Goal: Task Accomplishment & Management: Manage account settings

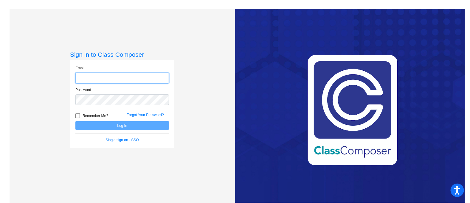
type input "[PERSON_NAME][EMAIL_ADDRESS][PERSON_NAME][DOMAIN_NAME]"
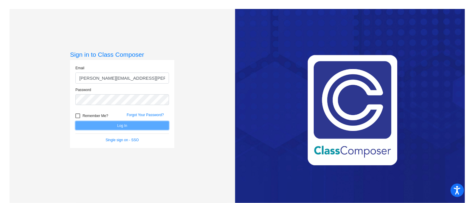
click at [154, 127] on button "Log In" at bounding box center [122, 125] width 94 height 9
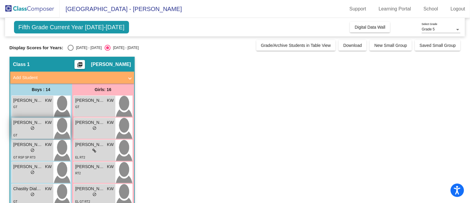
click at [38, 128] on div "lock do_not_disturb_alt" at bounding box center [32, 129] width 38 height 6
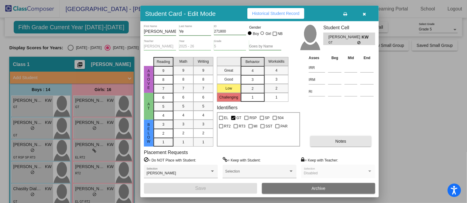
click at [346, 136] on button "Notes" at bounding box center [340, 141] width 61 height 11
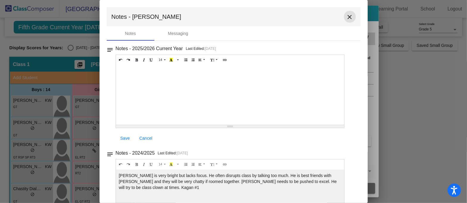
click at [346, 18] on mat-icon "close" at bounding box center [349, 16] width 7 height 7
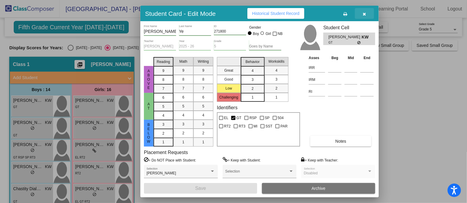
click at [365, 13] on icon "button" at bounding box center [364, 14] width 3 height 4
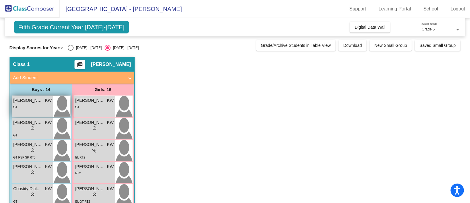
click at [34, 106] on div "GT" at bounding box center [32, 106] width 38 height 6
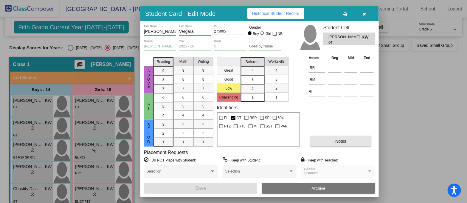
click at [333, 141] on button "Notes" at bounding box center [340, 141] width 61 height 11
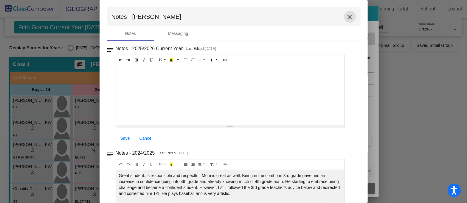
click at [347, 13] on button "close" at bounding box center [350, 17] width 12 height 12
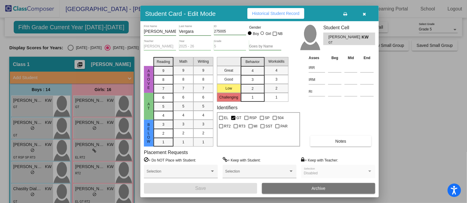
click at [41, 153] on div at bounding box center [233, 101] width 467 height 203
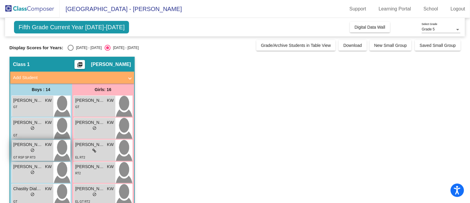
click at [41, 153] on div "lock do_not_disturb_alt" at bounding box center [32, 151] width 38 height 6
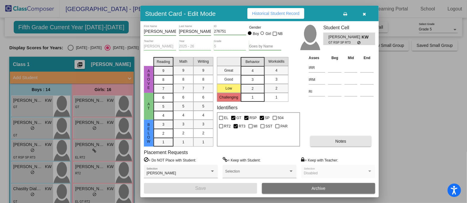
click at [341, 142] on span "Notes" at bounding box center [340, 141] width 11 height 5
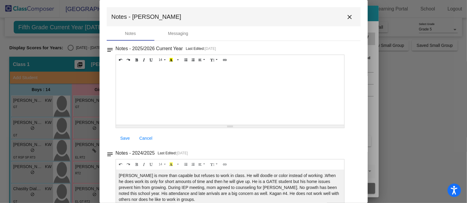
click at [347, 16] on mat-icon "close" at bounding box center [349, 16] width 7 height 7
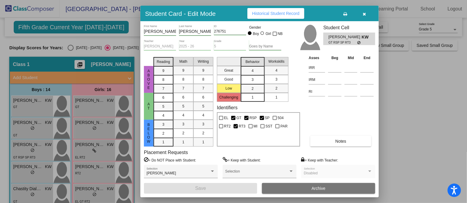
click at [365, 12] on icon "button" at bounding box center [364, 14] width 3 height 4
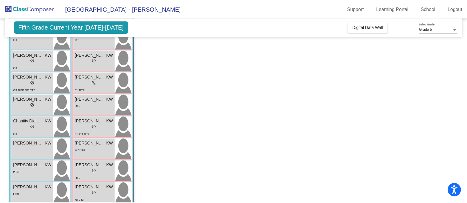
scroll to position [74, 0]
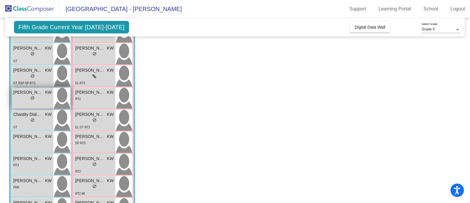
click at [19, 100] on div "lock do_not_disturb_alt" at bounding box center [32, 98] width 38 height 6
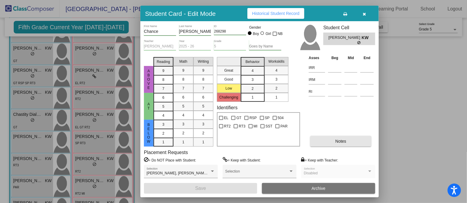
click at [323, 138] on button "Notes" at bounding box center [340, 141] width 61 height 11
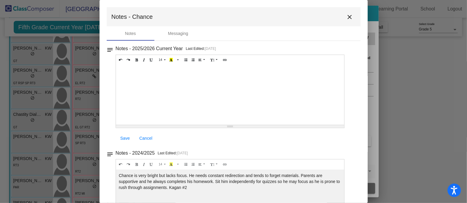
click at [346, 14] on mat-icon "close" at bounding box center [349, 16] width 7 height 7
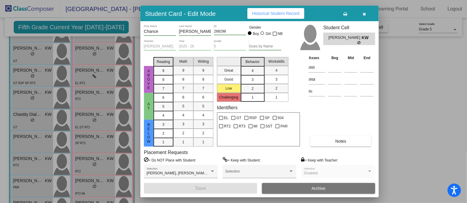
click at [369, 13] on button "button" at bounding box center [364, 13] width 19 height 11
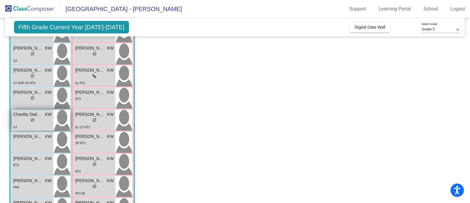
click at [44, 125] on div "GT" at bounding box center [32, 127] width 38 height 6
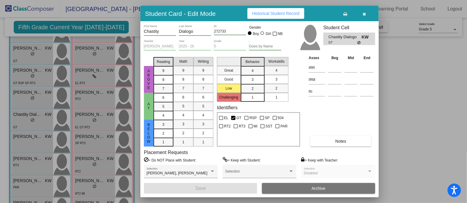
click at [327, 141] on button "Notes" at bounding box center [340, 141] width 61 height 11
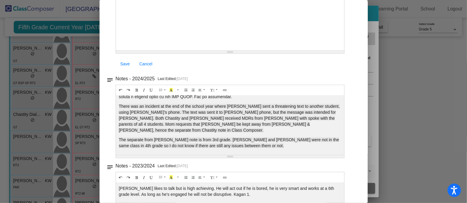
scroll to position [0, 0]
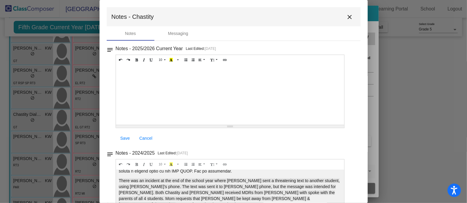
click at [351, 16] on button "close" at bounding box center [350, 17] width 12 height 12
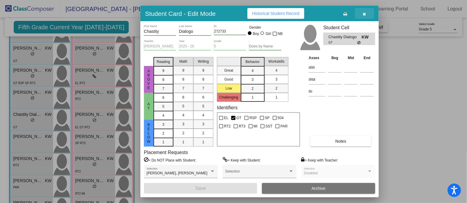
click at [365, 11] on span "button" at bounding box center [364, 13] width 3 height 5
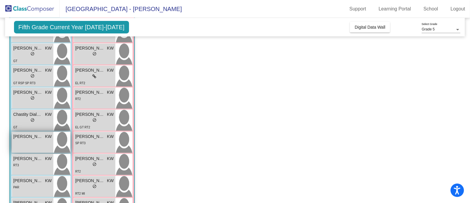
click at [30, 143] on div "[PERSON_NAME] KW lock do_not_disturb_alt" at bounding box center [32, 142] width 41 height 21
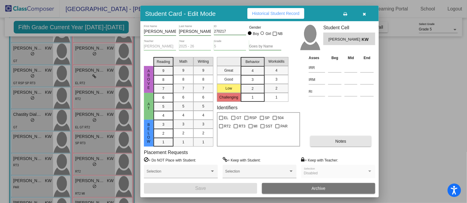
click at [326, 142] on button "Notes" at bounding box center [340, 141] width 61 height 11
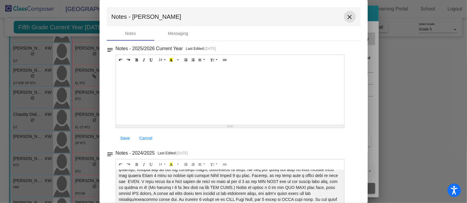
click at [350, 15] on mat-icon "close" at bounding box center [349, 16] width 7 height 7
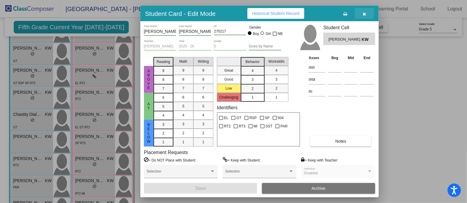
click at [366, 14] on button "button" at bounding box center [364, 13] width 19 height 11
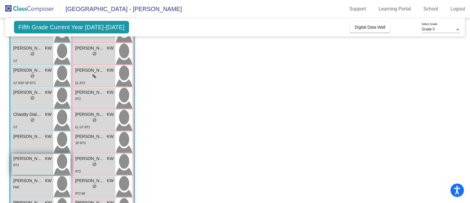
click at [32, 165] on div "RT3" at bounding box center [32, 165] width 38 height 6
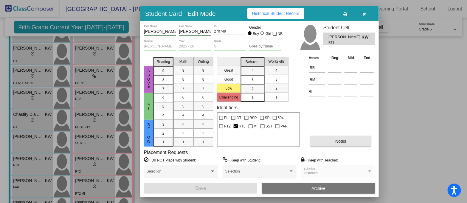
click at [342, 139] on span "Notes" at bounding box center [340, 141] width 11 height 5
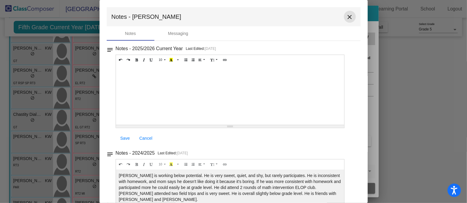
click at [348, 17] on mat-icon "close" at bounding box center [349, 16] width 7 height 7
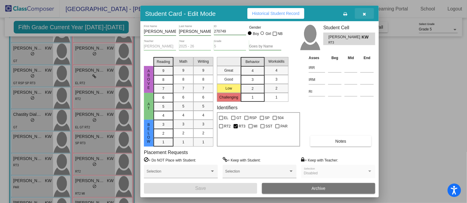
click at [367, 12] on button "button" at bounding box center [364, 13] width 19 height 11
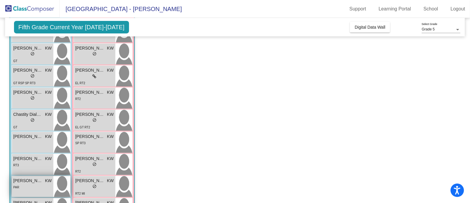
click at [34, 185] on div "PAR" at bounding box center [32, 187] width 38 height 6
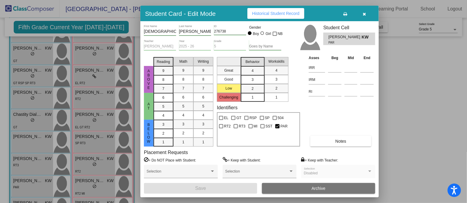
click at [338, 139] on span "Notes" at bounding box center [340, 141] width 11 height 5
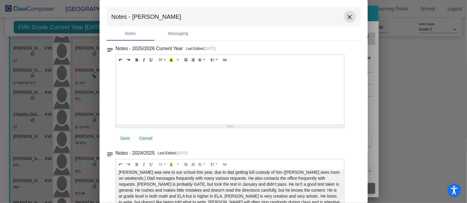
click at [347, 16] on mat-icon "close" at bounding box center [349, 16] width 7 height 7
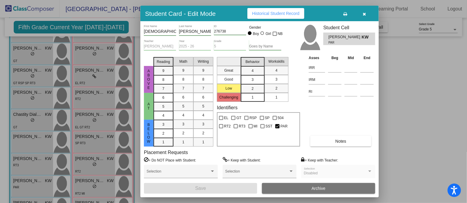
click at [365, 14] on icon "button" at bounding box center [364, 14] width 3 height 4
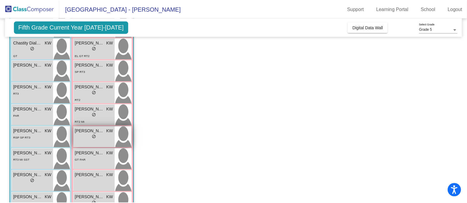
scroll to position [149, 0]
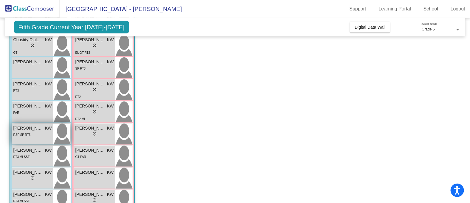
click at [30, 131] on div "RSP SP RT3" at bounding box center [32, 134] width 38 height 6
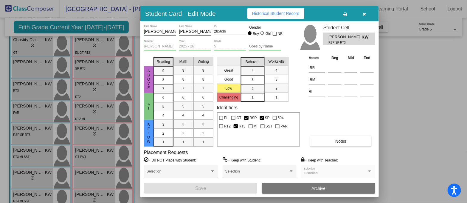
click at [335, 139] on button "Notes" at bounding box center [340, 141] width 61 height 11
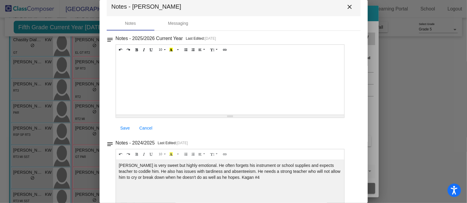
scroll to position [0, 0]
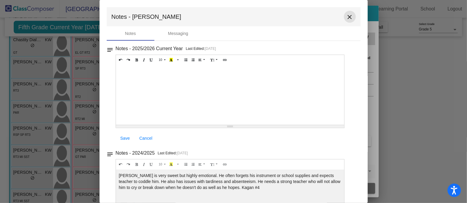
click at [346, 16] on mat-icon "close" at bounding box center [349, 16] width 7 height 7
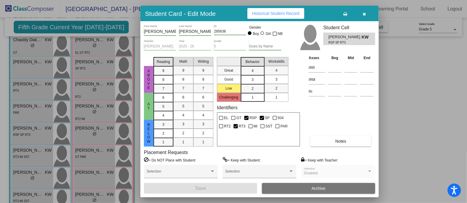
click at [365, 14] on icon "button" at bounding box center [364, 14] width 3 height 4
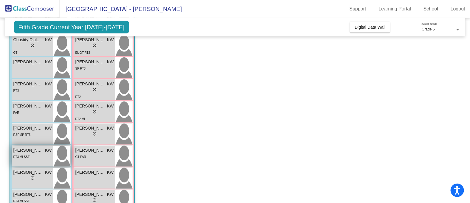
click at [24, 155] on span "RT3 MI SST" at bounding box center [21, 156] width 16 height 3
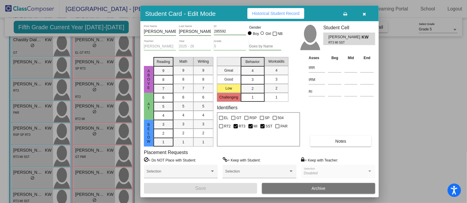
click at [325, 142] on button "Notes" at bounding box center [340, 141] width 61 height 11
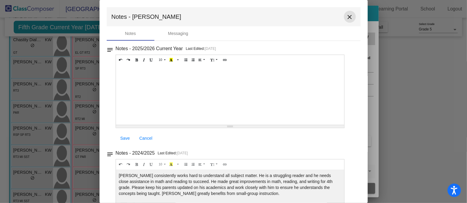
click at [346, 13] on mat-icon "close" at bounding box center [349, 16] width 7 height 7
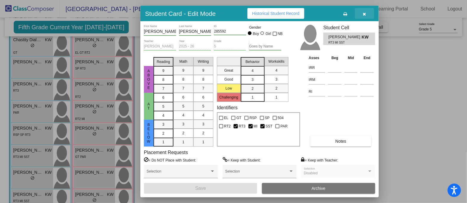
click at [364, 12] on icon "button" at bounding box center [364, 14] width 3 height 4
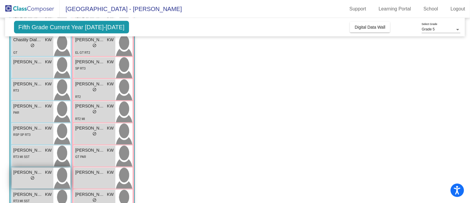
click at [16, 176] on div "lock do_not_disturb_alt" at bounding box center [32, 178] width 38 height 6
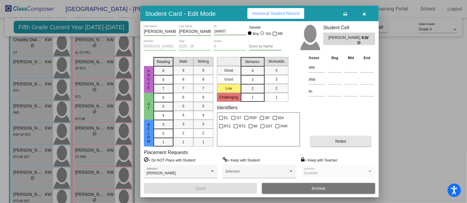
click at [326, 138] on button "Notes" at bounding box center [340, 141] width 61 height 11
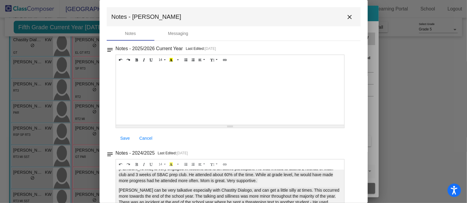
click at [346, 18] on mat-icon "close" at bounding box center [349, 16] width 7 height 7
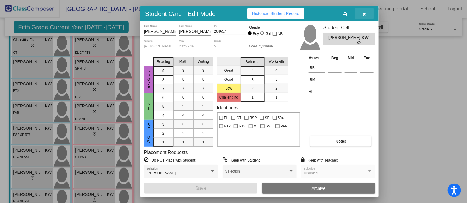
click at [364, 14] on icon "button" at bounding box center [364, 14] width 3 height 4
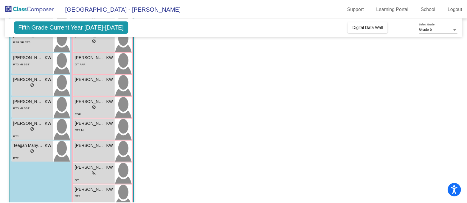
scroll to position [255, 0]
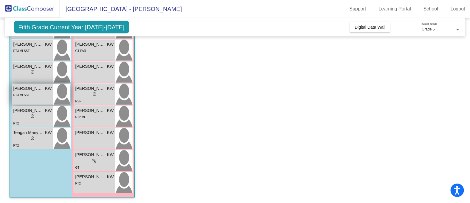
click at [32, 97] on div "RT3 MI SST" at bounding box center [32, 95] width 38 height 6
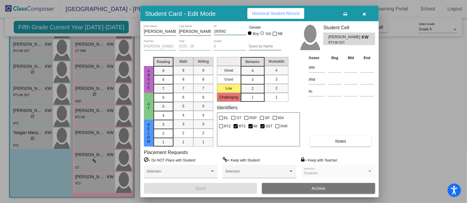
click at [322, 139] on button "Notes" at bounding box center [340, 141] width 61 height 11
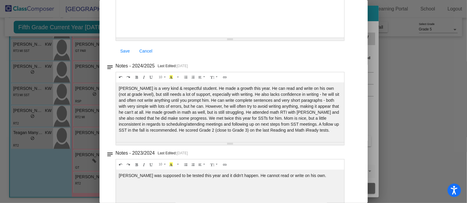
scroll to position [0, 0]
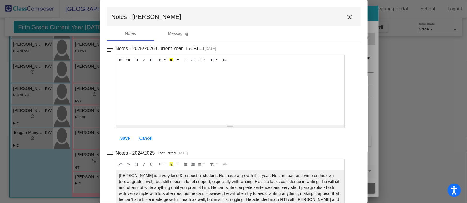
click at [347, 17] on mat-icon "close" at bounding box center [349, 16] width 7 height 7
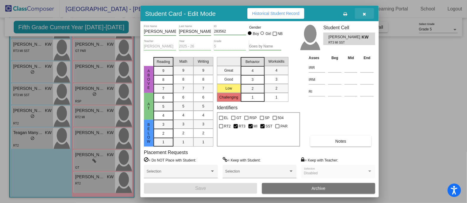
click at [365, 15] on icon "button" at bounding box center [364, 14] width 3 height 4
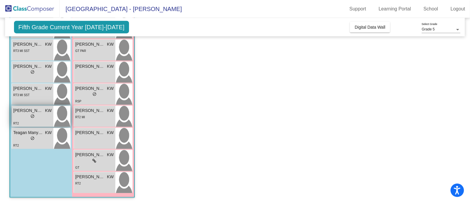
click at [37, 116] on div "lock do_not_disturb_alt" at bounding box center [32, 117] width 38 height 6
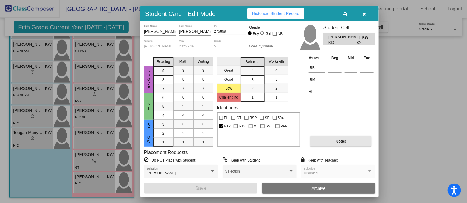
click at [326, 140] on button "Notes" at bounding box center [340, 141] width 61 height 11
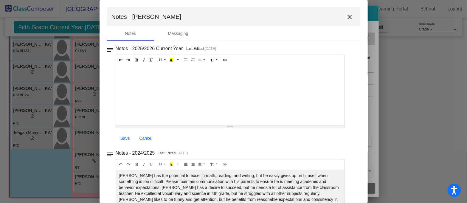
click at [350, 14] on mat-icon "close" at bounding box center [349, 16] width 7 height 7
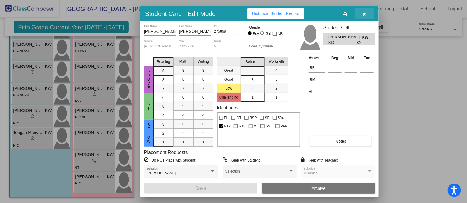
click at [364, 14] on icon "button" at bounding box center [364, 14] width 3 height 4
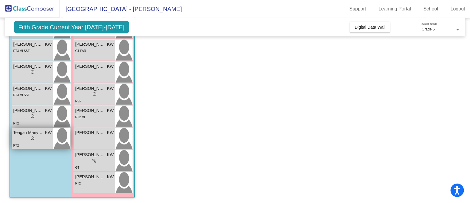
click at [46, 140] on div "lock do_not_disturb_alt" at bounding box center [32, 139] width 38 height 6
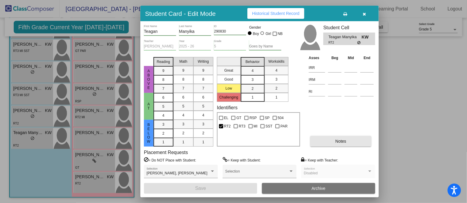
click at [332, 142] on button "Notes" at bounding box center [340, 141] width 61 height 11
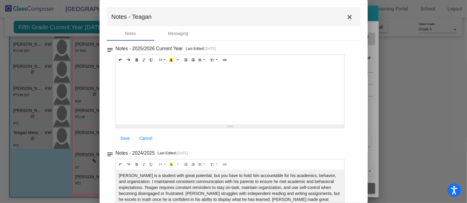
click at [348, 15] on mat-icon "close" at bounding box center [349, 16] width 7 height 7
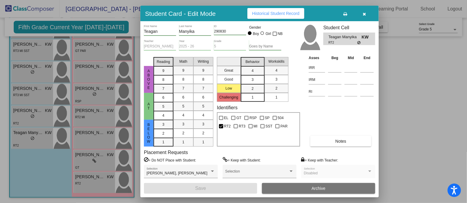
click at [98, 56] on div at bounding box center [233, 101] width 467 height 203
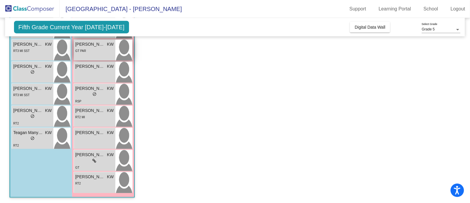
click at [109, 55] on div "[PERSON_NAME] KW lock do_not_disturb_alt GT PAR" at bounding box center [94, 50] width 41 height 21
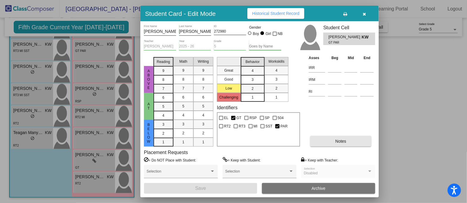
click at [330, 141] on button "Notes" at bounding box center [340, 141] width 61 height 11
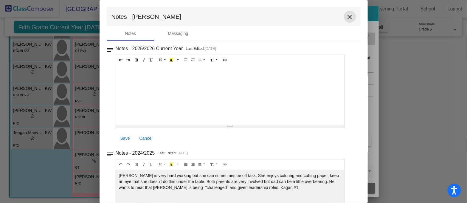
click at [347, 16] on mat-icon "close" at bounding box center [349, 16] width 7 height 7
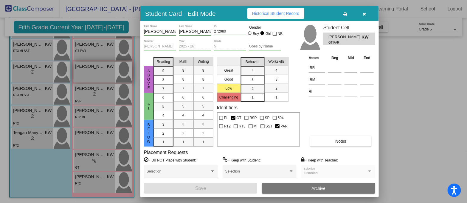
click at [101, 75] on div at bounding box center [233, 101] width 467 height 203
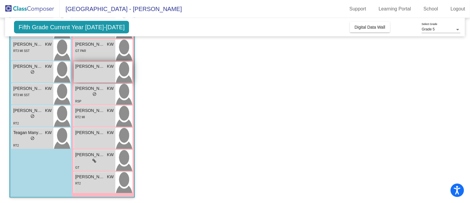
click at [101, 75] on div "[PERSON_NAME] KW lock do_not_disturb_alt" at bounding box center [94, 72] width 41 height 21
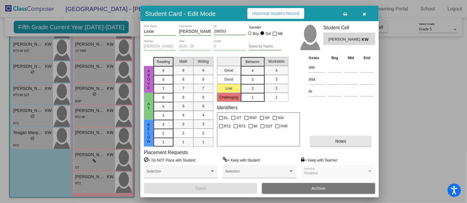
click at [316, 142] on button "Notes" at bounding box center [340, 141] width 61 height 11
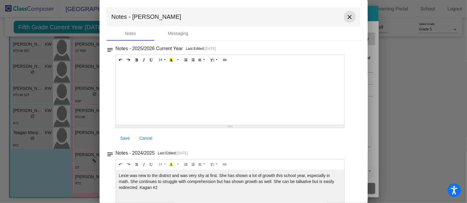
click at [347, 16] on mat-icon "close" at bounding box center [349, 16] width 7 height 7
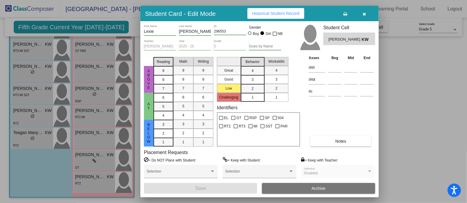
click at [86, 93] on div at bounding box center [233, 101] width 467 height 203
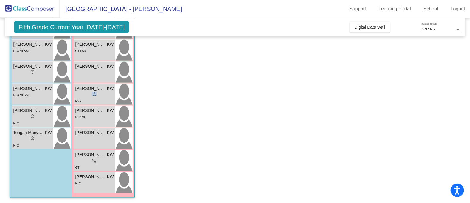
click at [86, 93] on div "lock do_not_disturb_alt" at bounding box center [94, 95] width 38 height 6
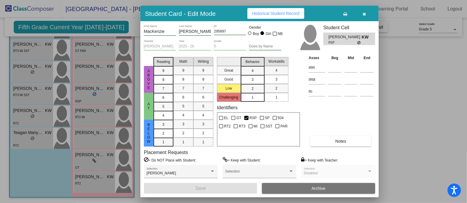
click at [328, 141] on button "Notes" at bounding box center [340, 141] width 61 height 11
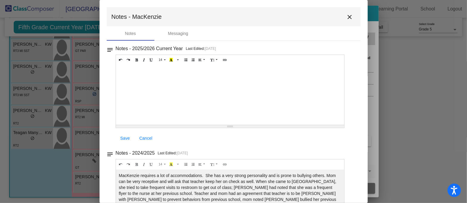
click at [348, 16] on mat-icon "close" at bounding box center [349, 16] width 7 height 7
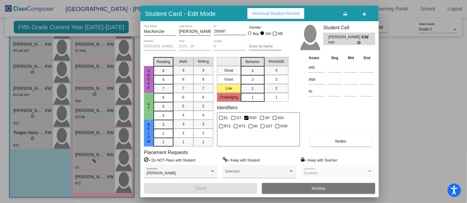
click at [98, 116] on div at bounding box center [233, 101] width 467 height 203
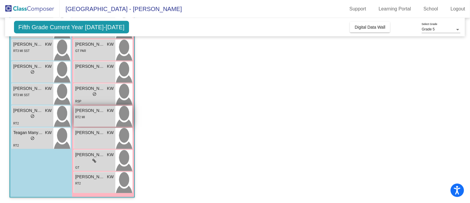
click at [85, 117] on div "RT2 MI" at bounding box center [94, 117] width 38 height 6
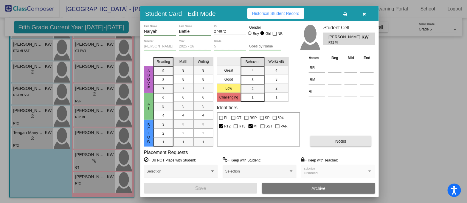
click at [337, 139] on span "Notes" at bounding box center [340, 141] width 11 height 5
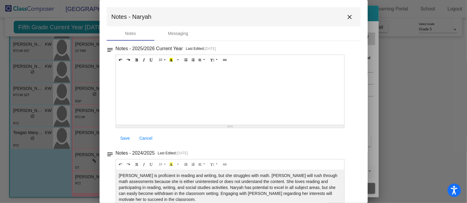
click at [346, 16] on mat-icon "close" at bounding box center [349, 16] width 7 height 7
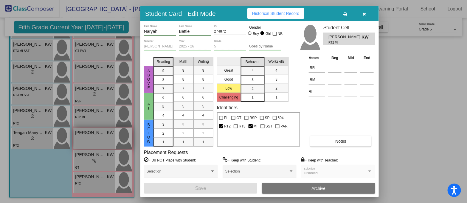
click at [101, 140] on div at bounding box center [233, 101] width 467 height 203
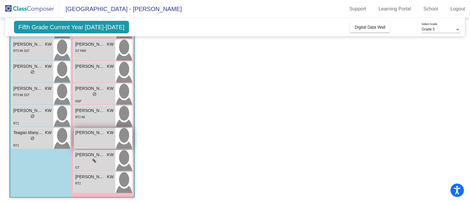
click at [91, 141] on div "[PERSON_NAME] KW lock do_not_disturb_alt" at bounding box center [94, 138] width 41 height 21
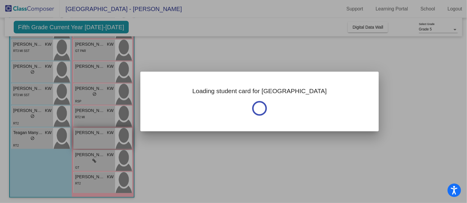
click at [91, 141] on div at bounding box center [233, 101] width 467 height 203
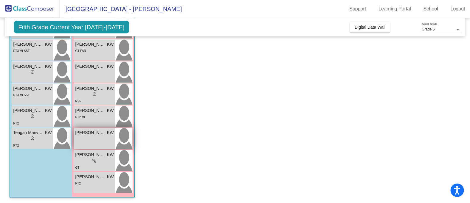
click at [88, 137] on div "[PERSON_NAME] KW lock do_not_disturb_alt" at bounding box center [94, 138] width 41 height 21
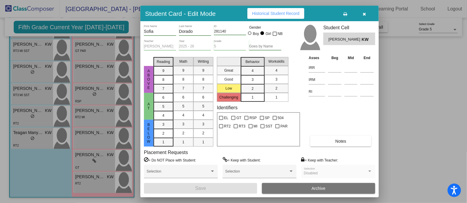
click at [356, 140] on button "Notes" at bounding box center [340, 141] width 61 height 11
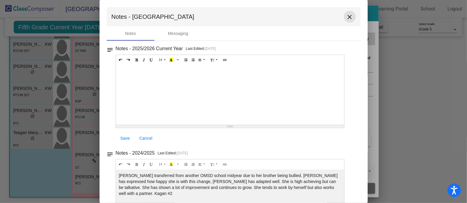
click at [350, 16] on mat-icon "close" at bounding box center [349, 16] width 7 height 7
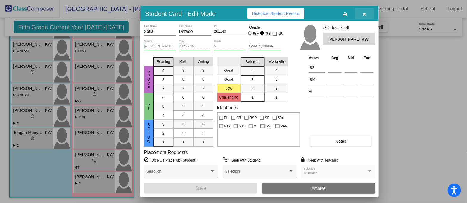
click at [365, 13] on icon "button" at bounding box center [364, 14] width 3 height 4
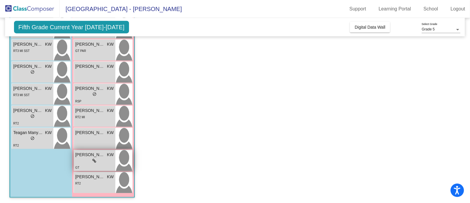
click at [107, 163] on div "lock do_not_disturb_alt" at bounding box center [94, 161] width 38 height 6
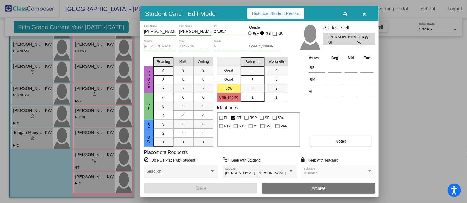
click at [351, 142] on button "Notes" at bounding box center [340, 141] width 61 height 11
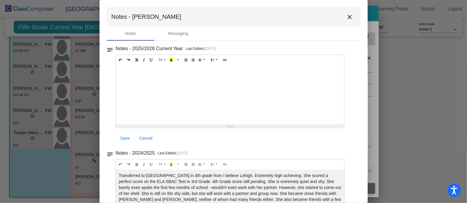
click at [347, 16] on mat-icon "close" at bounding box center [349, 16] width 7 height 7
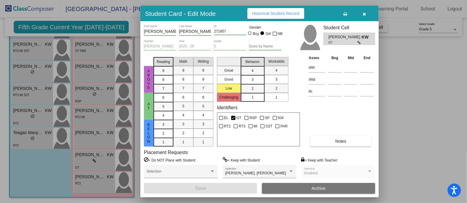
click at [96, 183] on div at bounding box center [233, 101] width 467 height 203
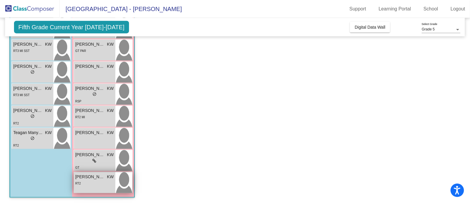
click at [87, 181] on div "RT2" at bounding box center [94, 183] width 38 height 6
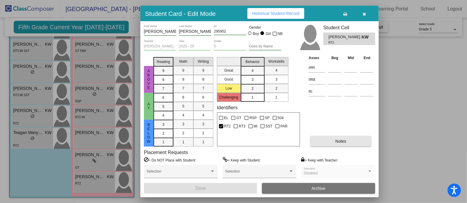
click at [339, 138] on button "Notes" at bounding box center [340, 141] width 61 height 11
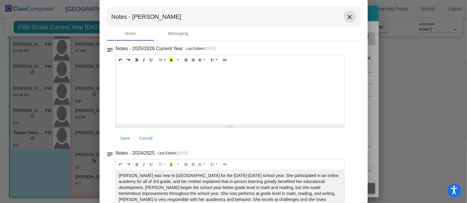
click at [349, 14] on mat-icon "close" at bounding box center [349, 16] width 7 height 7
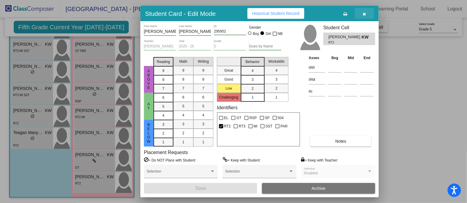
click at [363, 12] on icon "button" at bounding box center [364, 14] width 3 height 4
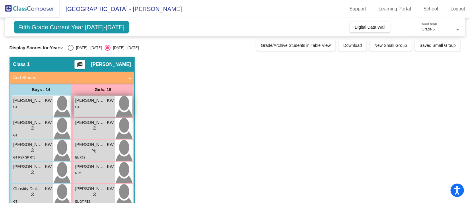
click at [102, 103] on span "[PERSON_NAME][GEOGRAPHIC_DATA]" at bounding box center [90, 100] width 30 height 6
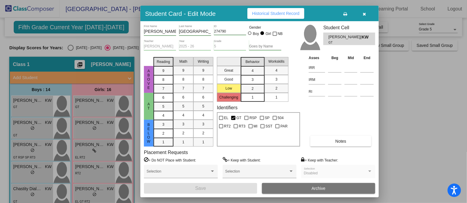
click at [339, 138] on button "Notes" at bounding box center [340, 141] width 61 height 11
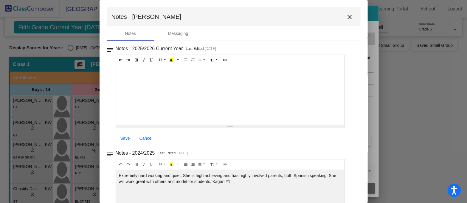
drag, startPoint x: 350, startPoint y: 15, endPoint x: 342, endPoint y: 19, distance: 9.1
click at [349, 16] on mat-icon "close" at bounding box center [349, 16] width 7 height 7
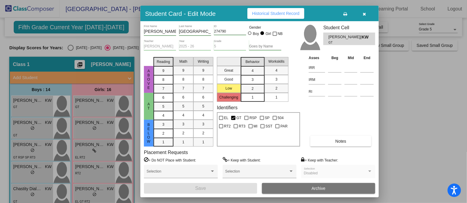
click at [89, 130] on div at bounding box center [233, 101] width 467 height 203
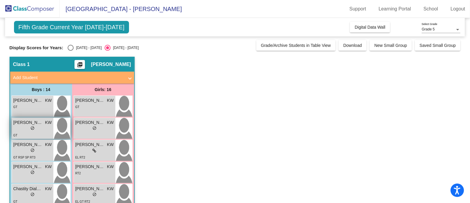
click at [68, 128] on img at bounding box center [61, 128] width 17 height 21
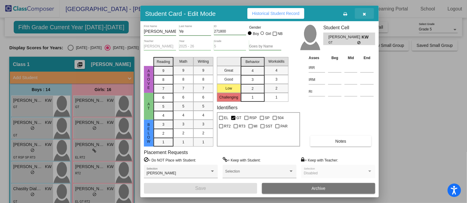
drag, startPoint x: 371, startPoint y: 10, endPoint x: 365, endPoint y: 12, distance: 7.0
click at [367, 12] on button "button" at bounding box center [364, 13] width 19 height 11
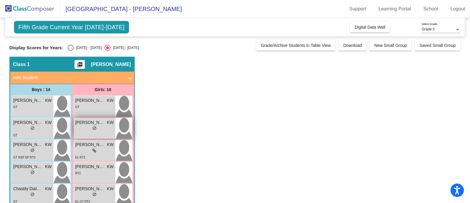
click at [103, 131] on div "lock do_not_disturb_alt" at bounding box center [94, 129] width 38 height 6
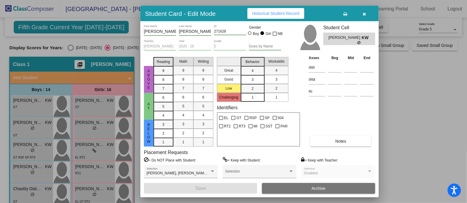
click at [324, 138] on button "Notes" at bounding box center [340, 141] width 61 height 11
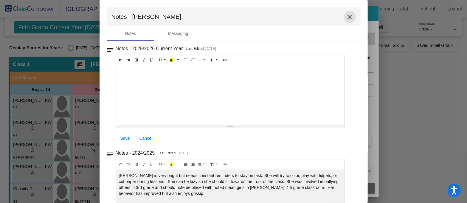
click at [347, 16] on mat-icon "close" at bounding box center [349, 16] width 7 height 7
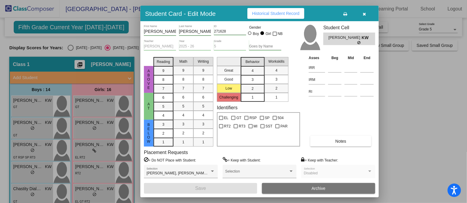
click at [109, 153] on div at bounding box center [233, 101] width 467 height 203
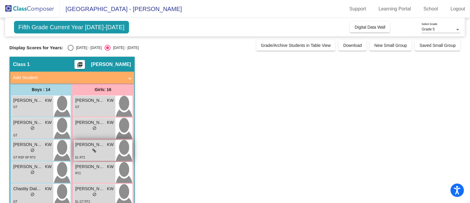
click at [103, 154] on div "EL RT2" at bounding box center [94, 157] width 38 height 6
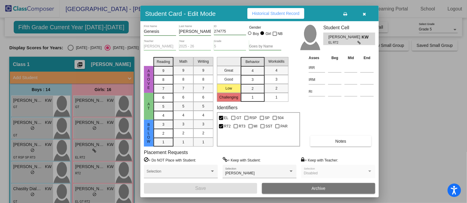
click at [325, 138] on button "Notes" at bounding box center [340, 141] width 61 height 11
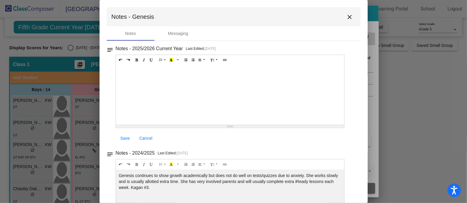
click at [346, 13] on mat-icon "close" at bounding box center [349, 16] width 7 height 7
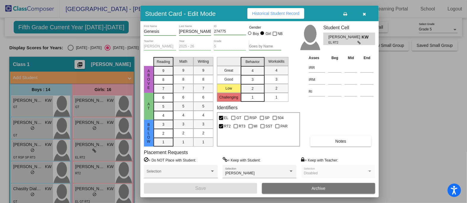
click at [365, 10] on button "button" at bounding box center [364, 13] width 19 height 11
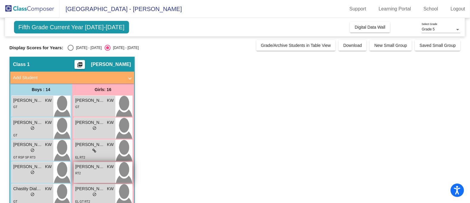
click at [90, 170] on div "RT2" at bounding box center [94, 173] width 38 height 6
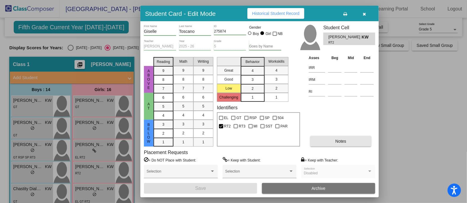
click at [320, 141] on button "Notes" at bounding box center [340, 141] width 61 height 11
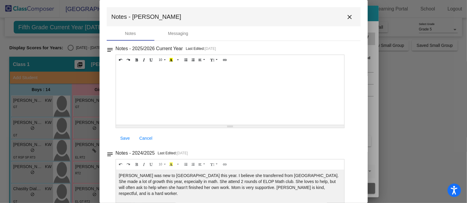
click at [348, 13] on mat-icon "close" at bounding box center [349, 16] width 7 height 7
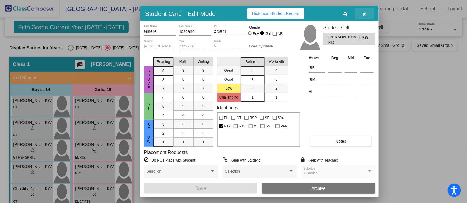
click at [367, 14] on button "button" at bounding box center [364, 13] width 19 height 11
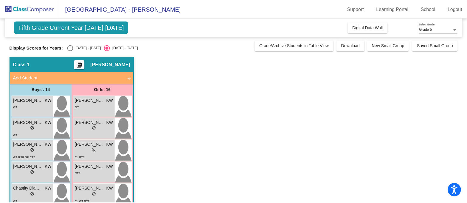
scroll to position [37, 0]
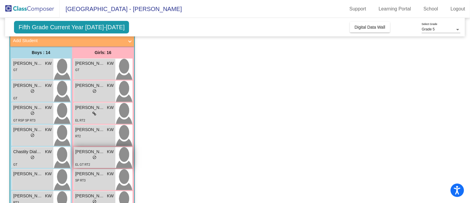
click at [103, 158] on div "lock do_not_disturb_alt" at bounding box center [94, 158] width 38 height 6
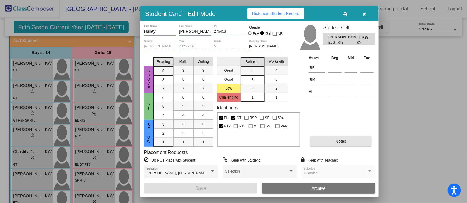
click at [333, 142] on button "Notes" at bounding box center [340, 141] width 61 height 11
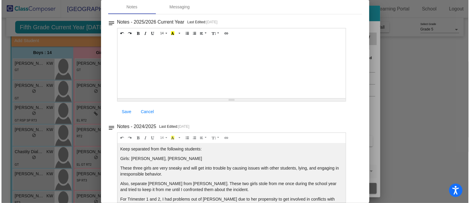
scroll to position [0, 0]
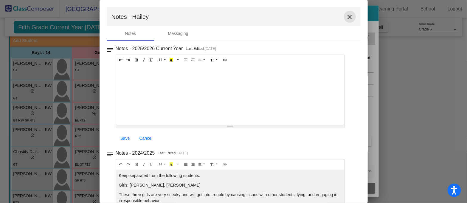
click at [347, 16] on mat-icon "close" at bounding box center [349, 16] width 7 height 7
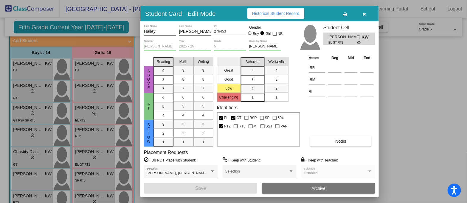
click at [365, 13] on icon "button" at bounding box center [364, 14] width 3 height 4
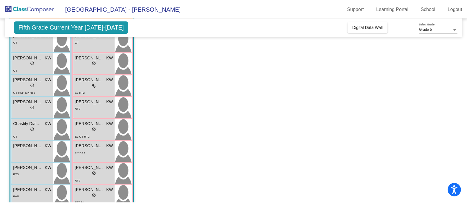
scroll to position [74, 0]
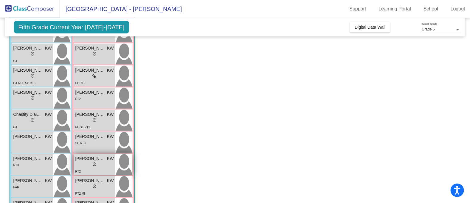
click at [107, 164] on div "lock do_not_disturb_alt" at bounding box center [94, 165] width 38 height 6
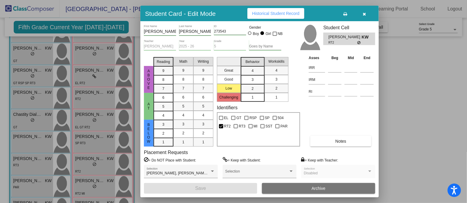
click at [321, 139] on button "Notes" at bounding box center [340, 141] width 61 height 11
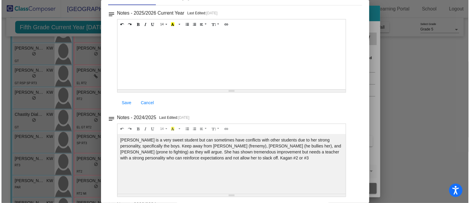
scroll to position [0, 0]
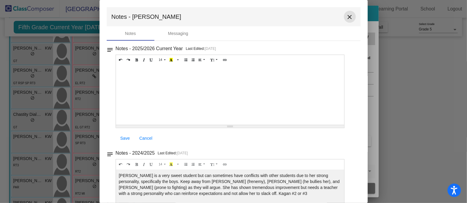
click at [346, 14] on mat-icon "close" at bounding box center [349, 16] width 7 height 7
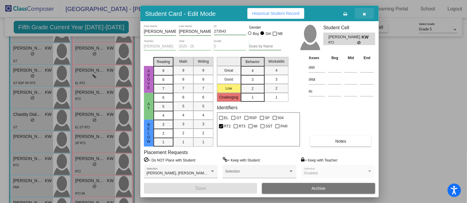
click at [361, 13] on button "button" at bounding box center [364, 13] width 19 height 11
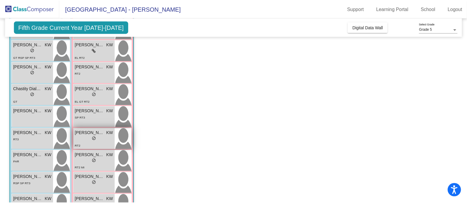
scroll to position [112, 0]
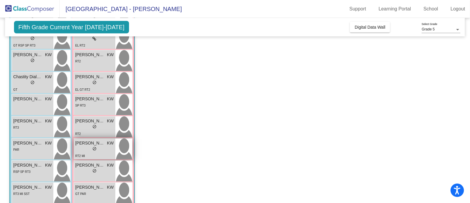
click at [99, 152] on div "lock do_not_disturb_alt" at bounding box center [94, 149] width 38 height 6
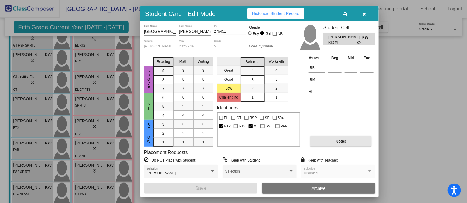
click at [344, 139] on span "Notes" at bounding box center [340, 141] width 11 height 5
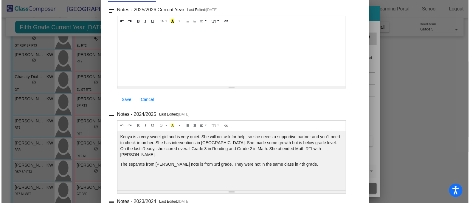
scroll to position [0, 0]
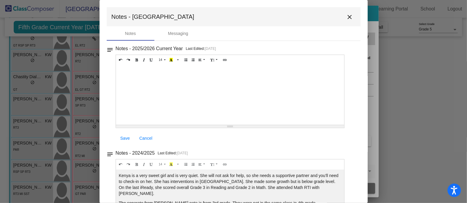
click at [346, 16] on mat-icon "close" at bounding box center [349, 16] width 7 height 7
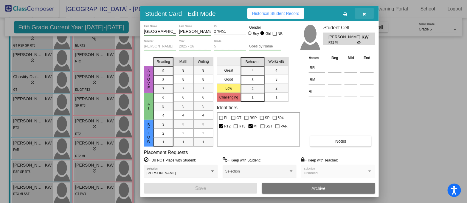
click at [365, 13] on icon "button" at bounding box center [364, 14] width 3 height 4
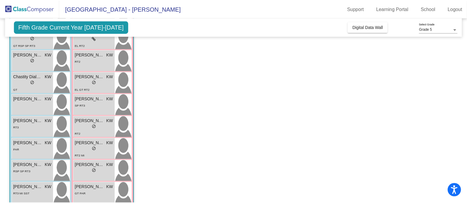
scroll to position [149, 0]
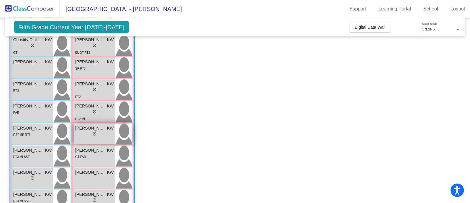
click at [86, 135] on div "lock do_not_disturb_alt" at bounding box center [94, 134] width 38 height 6
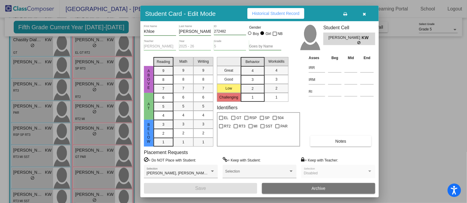
click at [332, 139] on button "Notes" at bounding box center [340, 141] width 61 height 11
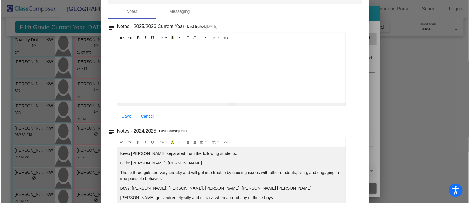
scroll to position [0, 0]
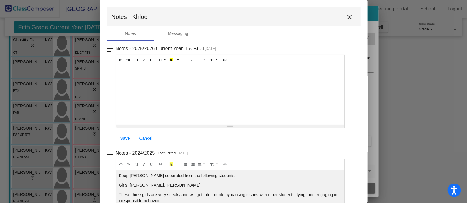
click at [348, 16] on mat-icon "close" at bounding box center [349, 16] width 7 height 7
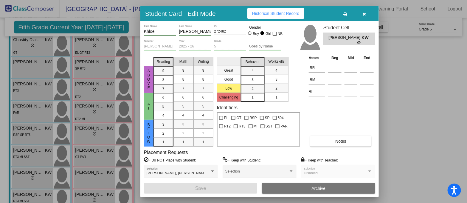
click at [365, 11] on span "button" at bounding box center [364, 13] width 3 height 5
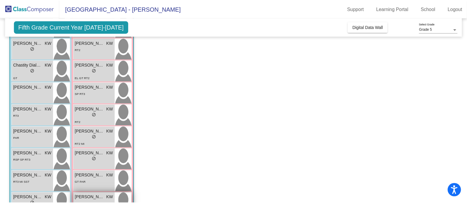
scroll to position [112, 0]
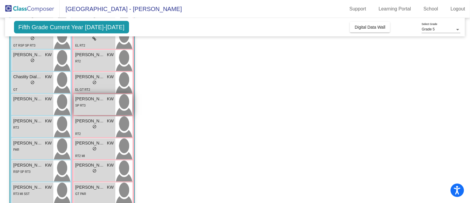
click at [101, 101] on span "[PERSON_NAME]" at bounding box center [90, 99] width 30 height 6
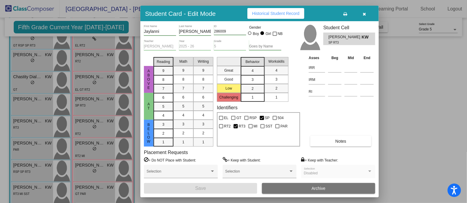
click at [335, 139] on button "Notes" at bounding box center [340, 141] width 61 height 11
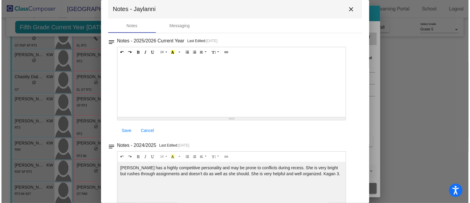
scroll to position [0, 0]
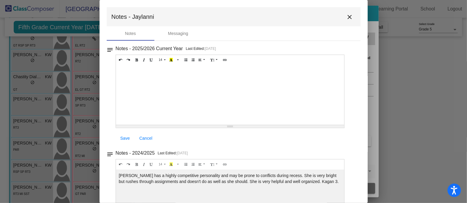
click at [348, 16] on mat-icon "close" at bounding box center [349, 16] width 7 height 7
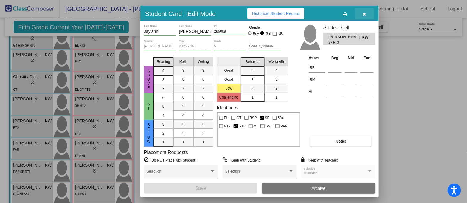
click at [368, 14] on button "button" at bounding box center [364, 13] width 19 height 11
